Goal: Find specific page/section: Find specific page/section

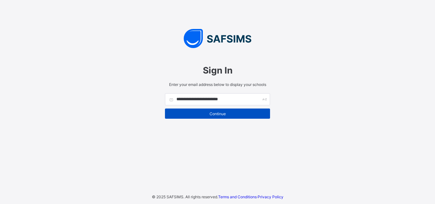
type input "**********"
click at [221, 110] on div "Continue" at bounding box center [217, 114] width 105 height 10
click at [220, 114] on span "Continue" at bounding box center [217, 113] width 95 height 5
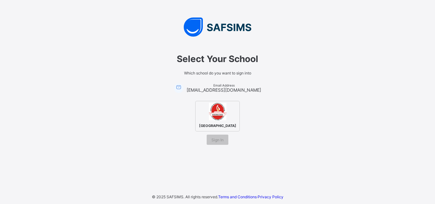
click at [212, 111] on img at bounding box center [218, 112] width 18 height 18
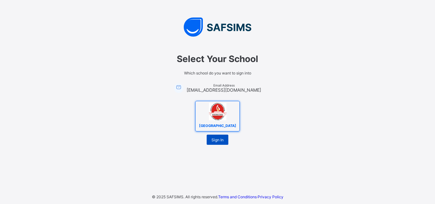
click at [217, 143] on div "Sign In" at bounding box center [218, 140] width 22 height 10
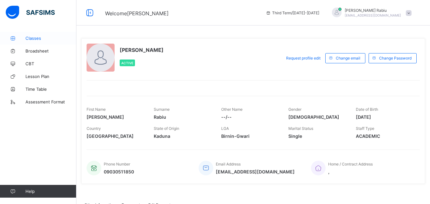
click at [27, 39] on span "Classes" at bounding box center [50, 38] width 51 height 5
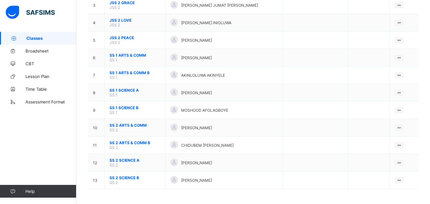
scroll to position [114, 0]
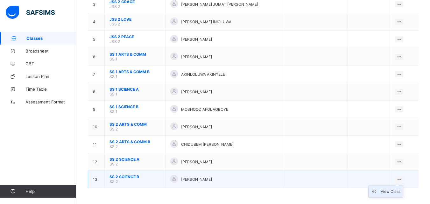
click at [383, 194] on div "View Class" at bounding box center [391, 191] width 20 height 6
